Goal: Information Seeking & Learning: Learn about a topic

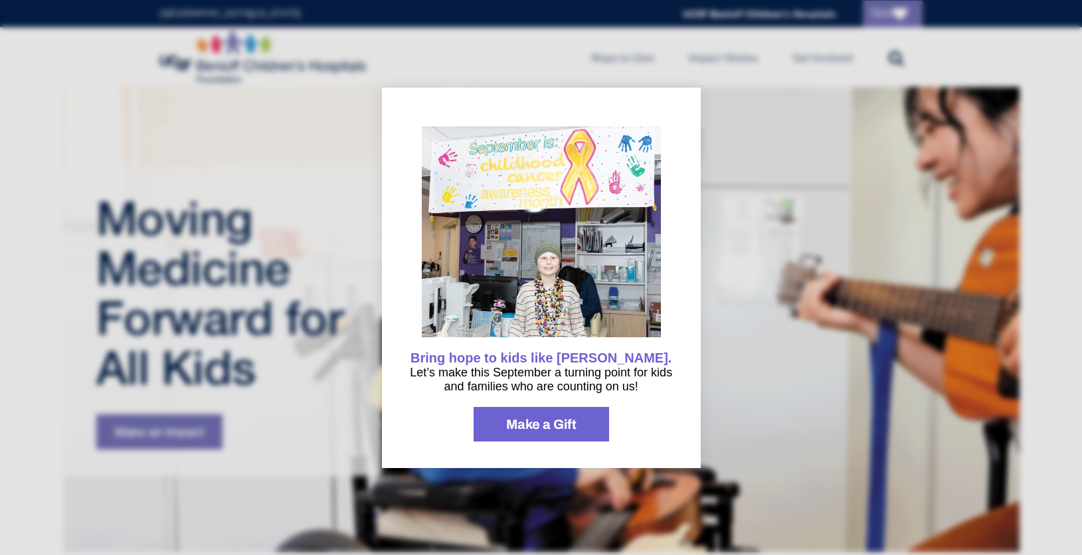
click at [295, 204] on div at bounding box center [541, 277] width 1082 height 555
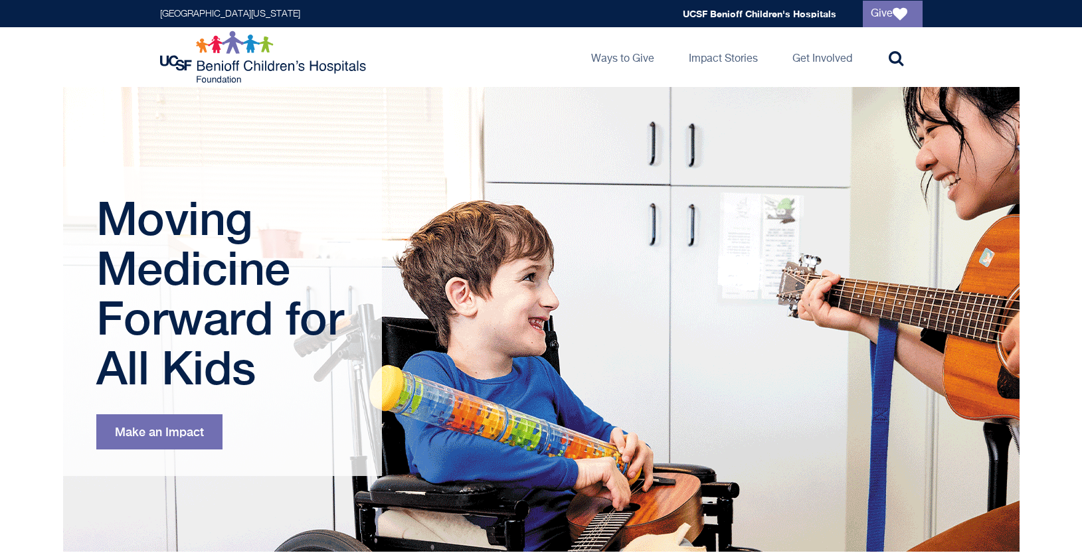
click at [266, 60] on img at bounding box center [264, 57] width 209 height 53
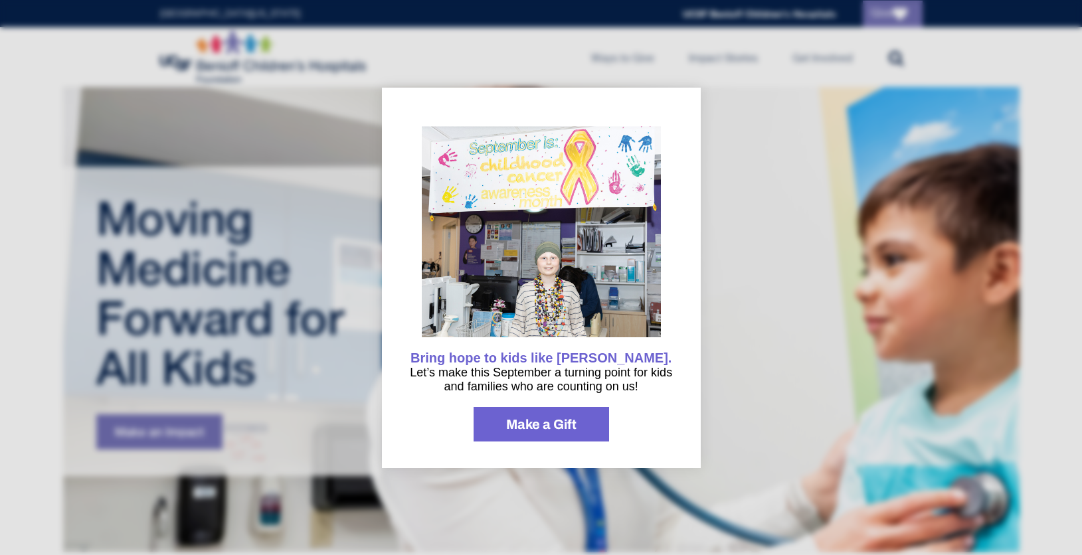
click at [803, 202] on div at bounding box center [541, 277] width 1082 height 555
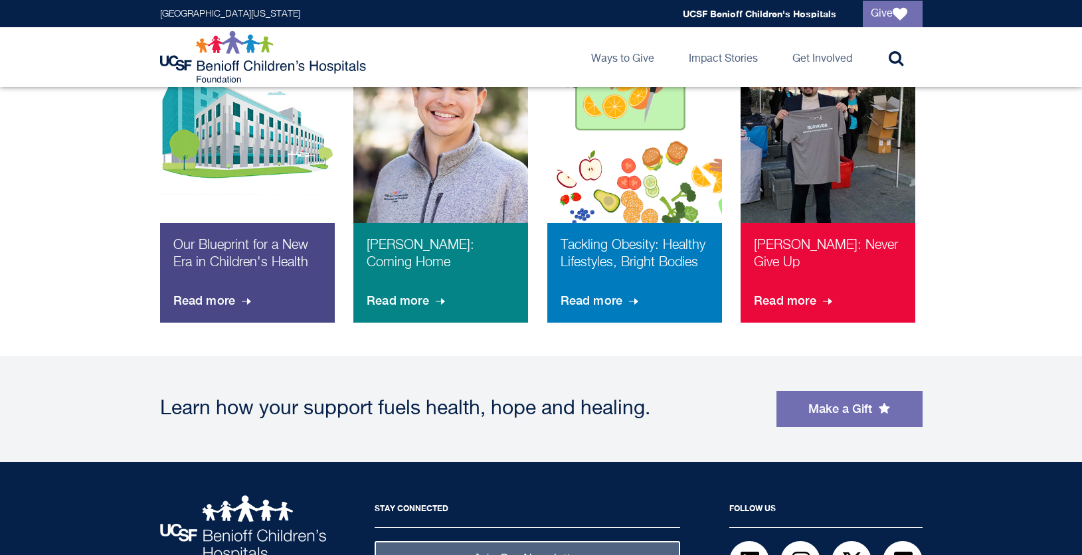
scroll to position [1105, 0]
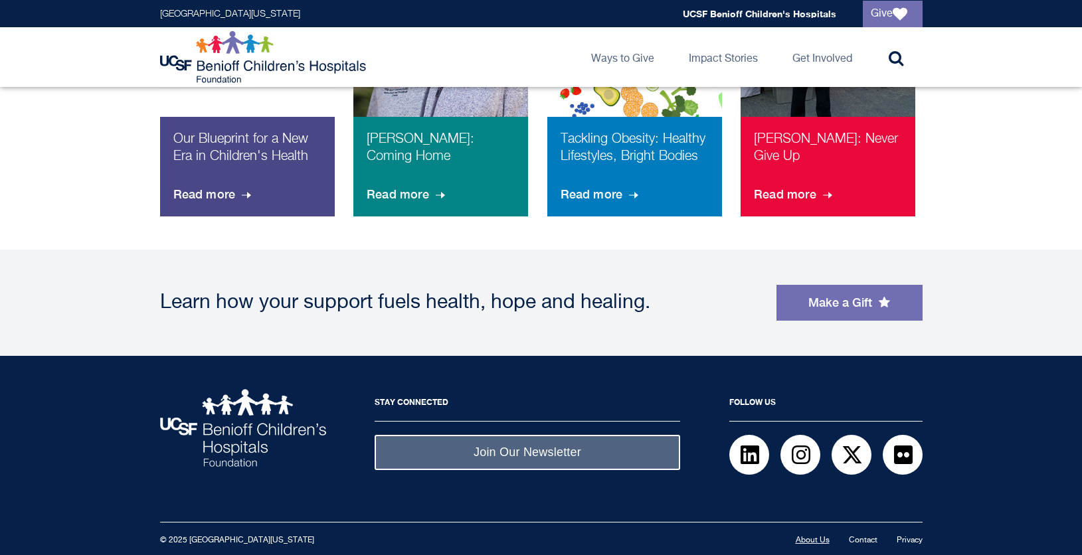
click at [816, 537] on link "About Us" at bounding box center [813, 541] width 34 height 8
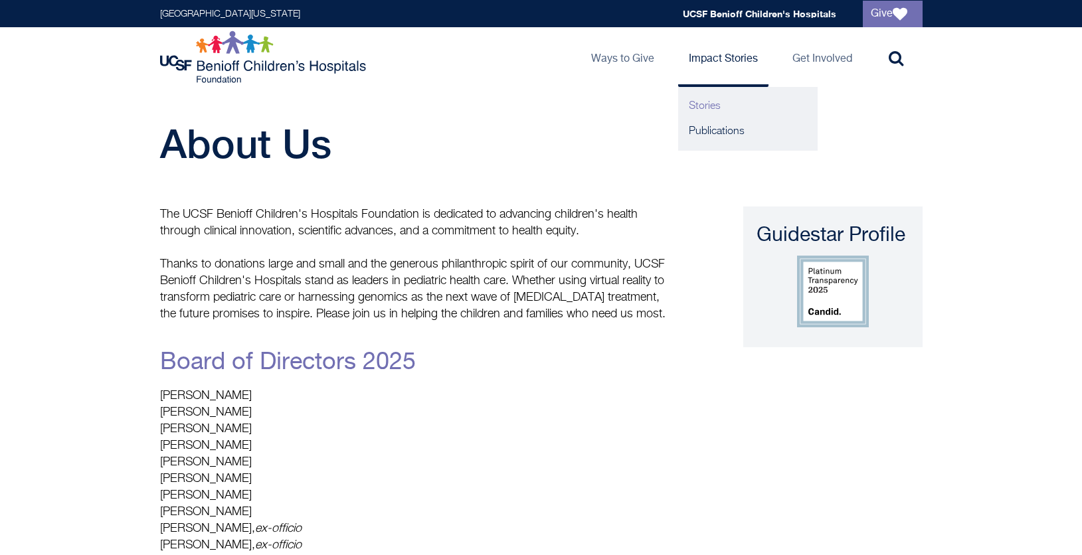
click at [723, 110] on link "Stories" at bounding box center [747, 106] width 139 height 25
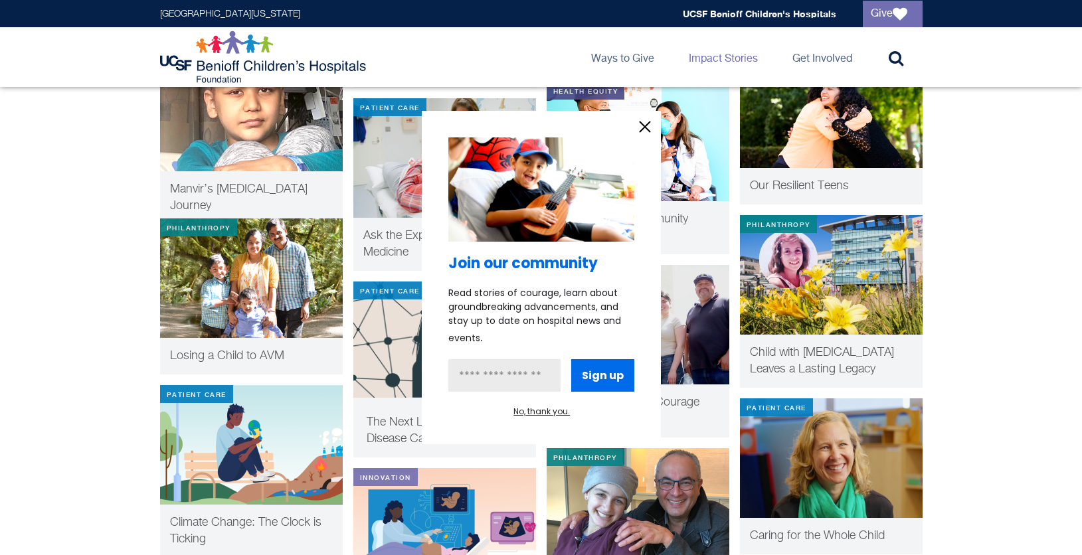
scroll to position [2160, 0]
